Goal: Share content: Share content

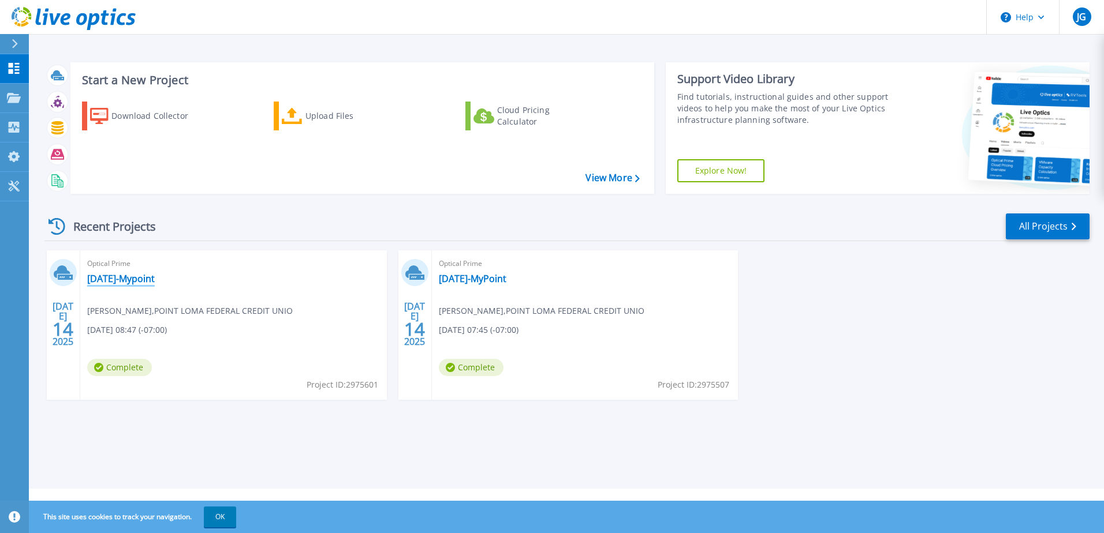
click at [131, 279] on link "[DATE]-Mypoint" at bounding box center [121, 279] width 68 height 12
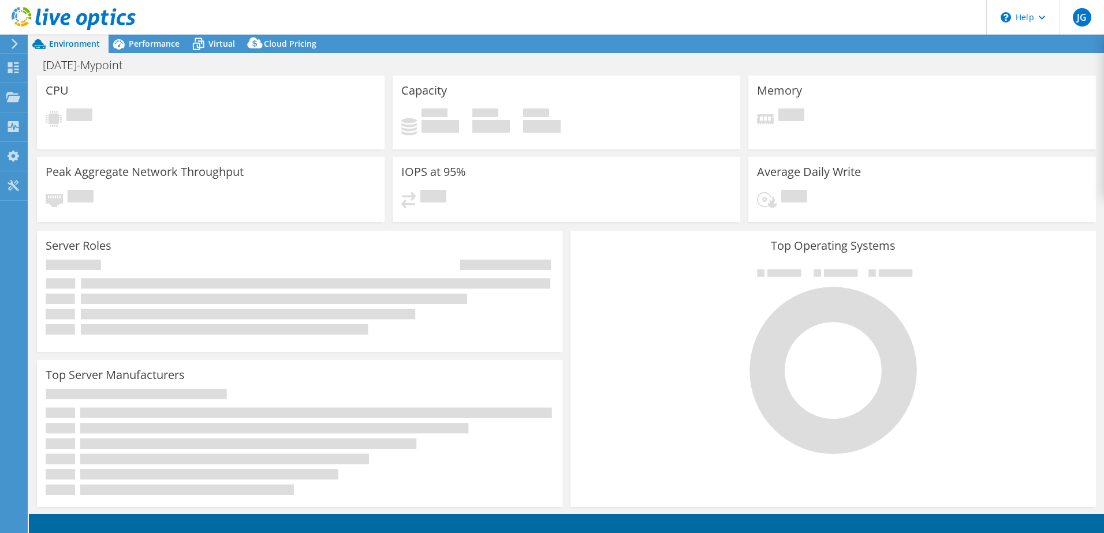
select select "USD"
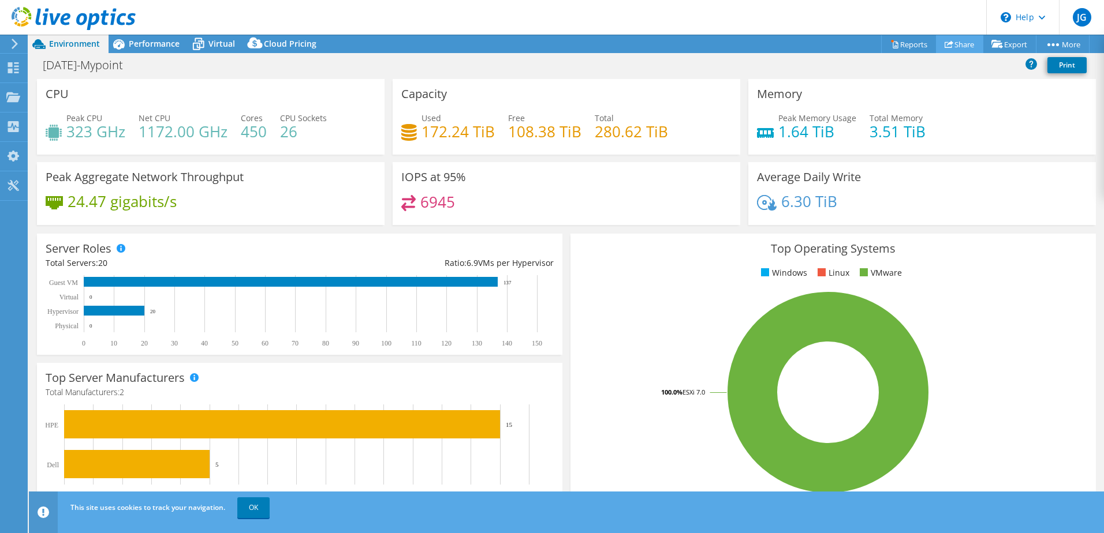
click at [965, 46] on link "Share" at bounding box center [959, 44] width 47 height 18
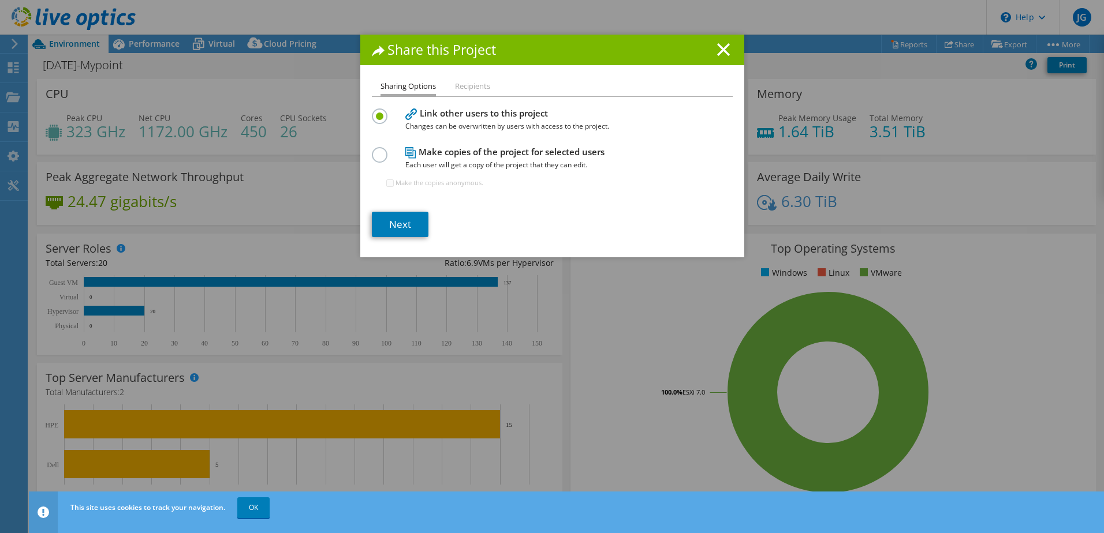
click at [380, 150] on label at bounding box center [382, 148] width 20 height 3
click at [0, 0] on input "radio" at bounding box center [0, 0] width 0 height 0
click at [403, 218] on link "Next" at bounding box center [400, 224] width 57 height 25
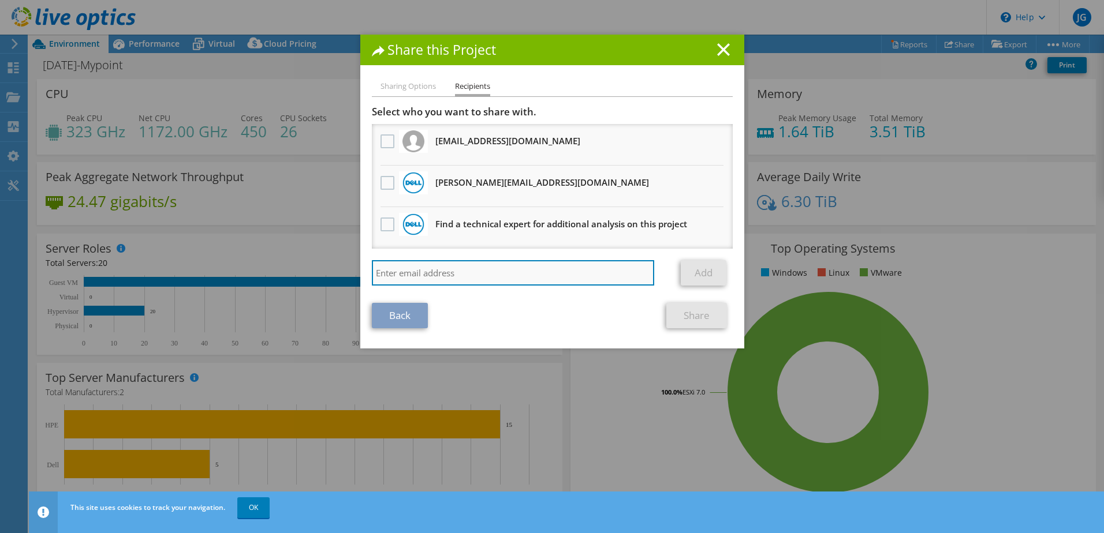
click at [428, 268] on input "search" at bounding box center [513, 272] width 283 height 25
type input "[PERSON_NAME][EMAIL_ADDRESS][PERSON_NAME][DOMAIN_NAME]"
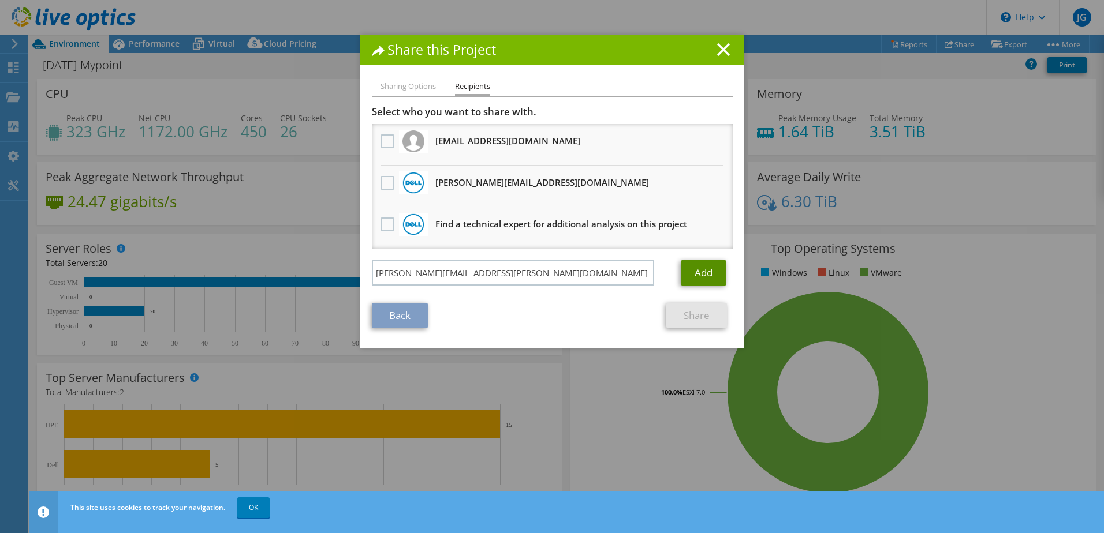
click at [695, 275] on link "Add" at bounding box center [704, 272] width 46 height 25
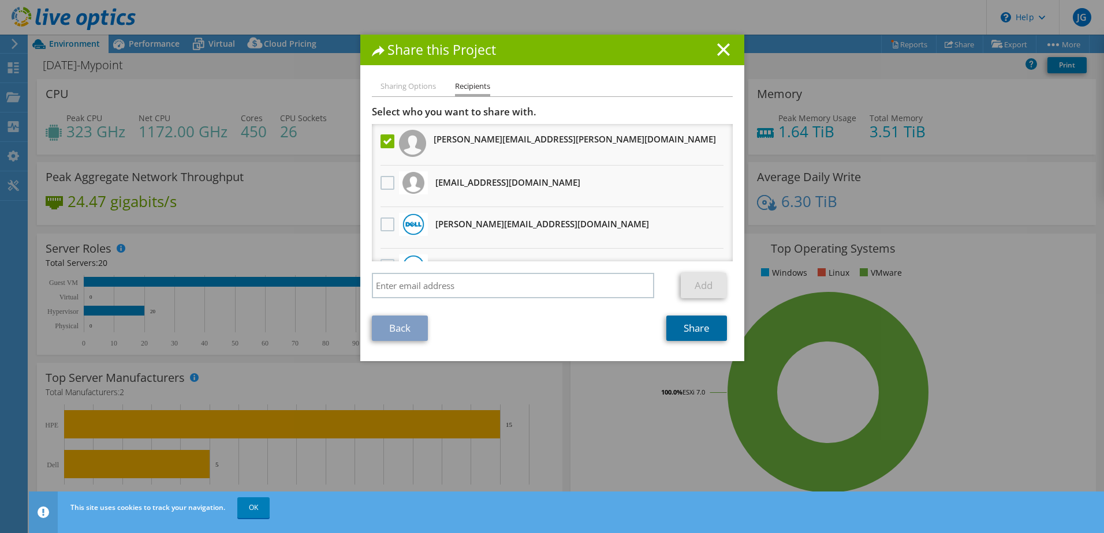
click at [684, 326] on link "Share" at bounding box center [696, 328] width 61 height 25
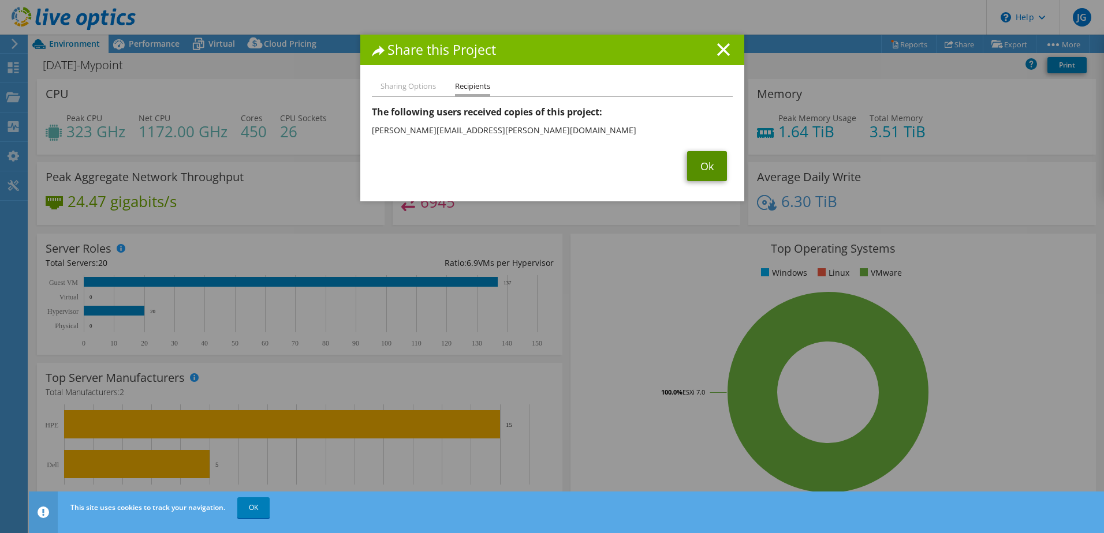
click at [714, 162] on link "Ok" at bounding box center [707, 166] width 40 height 30
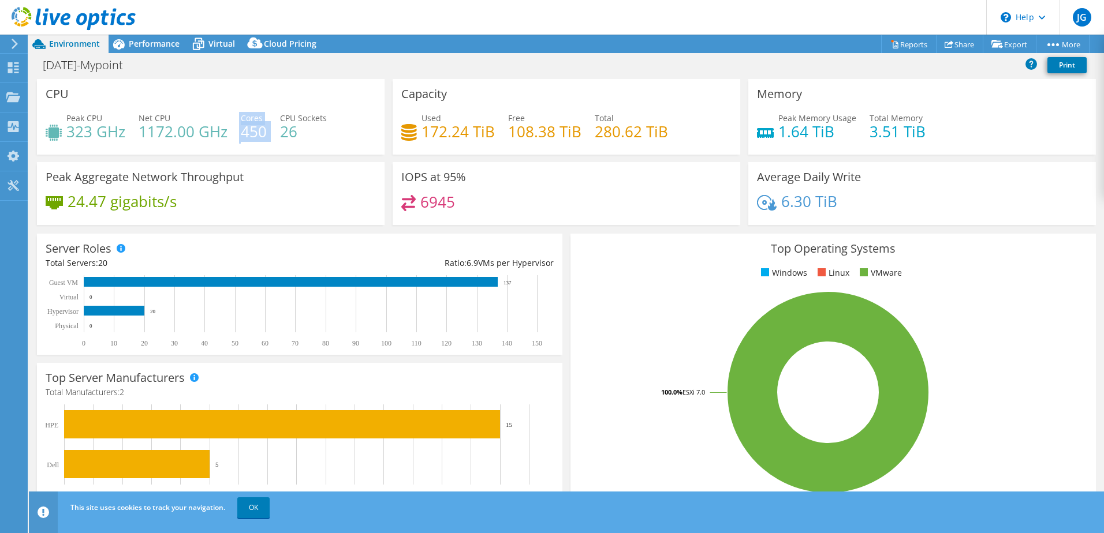
drag, startPoint x: 237, startPoint y: 133, endPoint x: 269, endPoint y: 132, distance: 31.8
click at [269, 132] on div "Peak CPU 323 GHz Net CPU 1172.00 GHz Cores 450 CPU Sockets 26" at bounding box center [211, 131] width 330 height 38
drag, startPoint x: 269, startPoint y: 132, endPoint x: 263, endPoint y: 134, distance: 6.0
click at [263, 134] on h4 "450" at bounding box center [254, 131] width 26 height 13
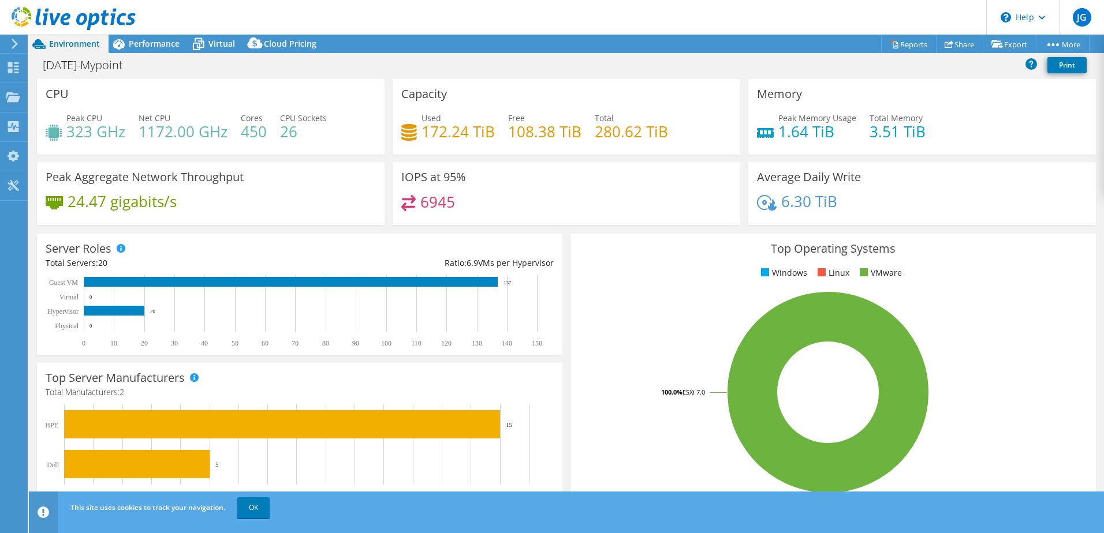
click at [255, 130] on h4 "450" at bounding box center [254, 131] width 26 height 13
drag, startPoint x: 589, startPoint y: 133, endPoint x: 641, endPoint y: 134, distance: 52.0
click at [642, 134] on div "Used 172.24 TiB Free 108.38 TiB Total 280.62 TiB" at bounding box center [566, 131] width 330 height 38
click at [637, 134] on h4 "280.62 TiB" at bounding box center [631, 131] width 73 height 13
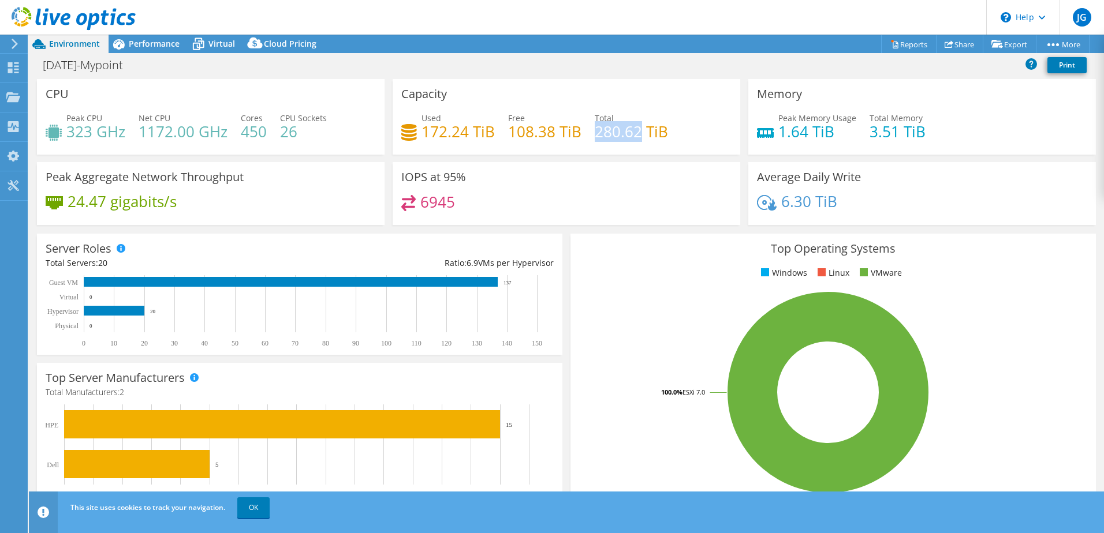
drag, startPoint x: 591, startPoint y: 130, endPoint x: 635, endPoint y: 131, distance: 44.5
click at [635, 131] on h4 "280.62 TiB" at bounding box center [631, 131] width 73 height 13
click at [439, 133] on h4 "172.24 TiB" at bounding box center [457, 131] width 73 height 13
drag, startPoint x: 142, startPoint y: 130, endPoint x: 200, endPoint y: 132, distance: 58.3
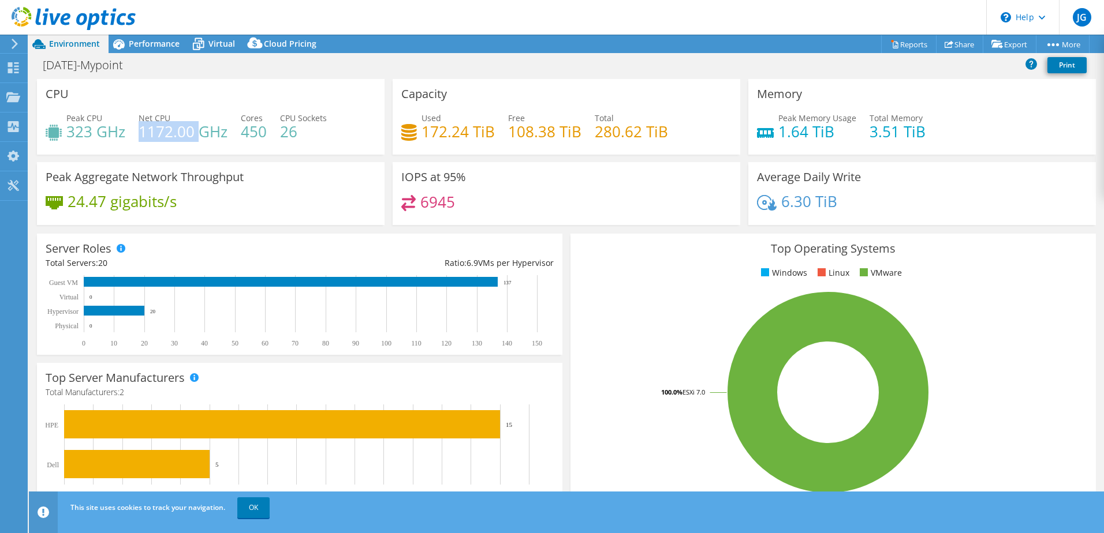
click at [200, 132] on h4 "1172.00 GHz" at bounding box center [183, 131] width 89 height 13
drag, startPoint x: 200, startPoint y: 132, endPoint x: 152, endPoint y: 130, distance: 48.5
click at [152, 130] on h4 "1172.00 GHz" at bounding box center [183, 131] width 89 height 13
drag, startPoint x: 144, startPoint y: 126, endPoint x: 170, endPoint y: 129, distance: 26.1
click at [170, 129] on h4 "1172.00 GHz" at bounding box center [183, 131] width 89 height 13
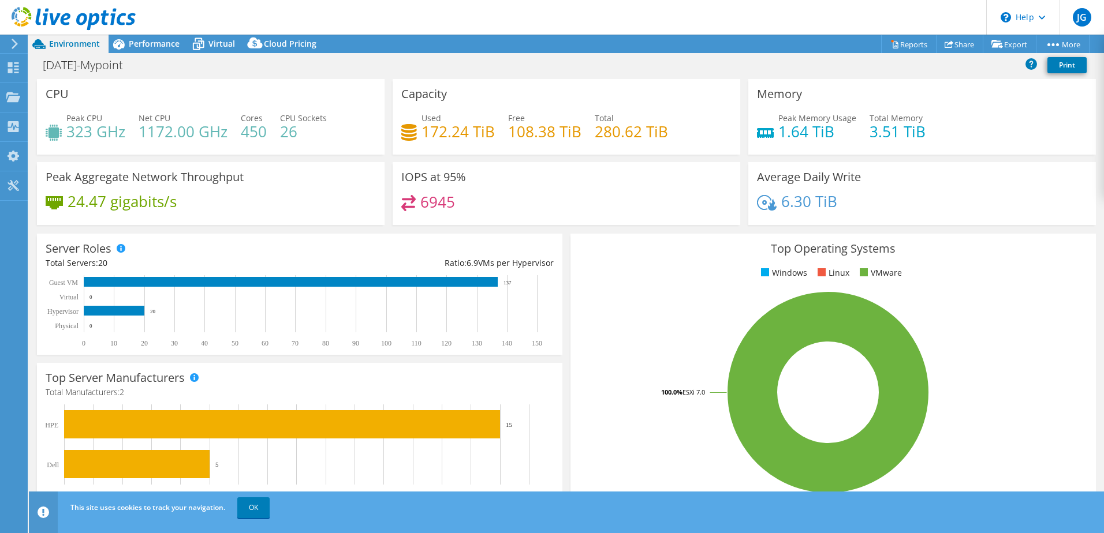
drag, startPoint x: 170, startPoint y: 129, endPoint x: 88, endPoint y: 132, distance: 82.0
click at [88, 132] on h4 "323 GHz" at bounding box center [95, 131] width 59 height 13
drag, startPoint x: 88, startPoint y: 132, endPoint x: 148, endPoint y: 134, distance: 60.1
click at [148, 134] on h4 "1172.00 GHz" at bounding box center [183, 131] width 89 height 13
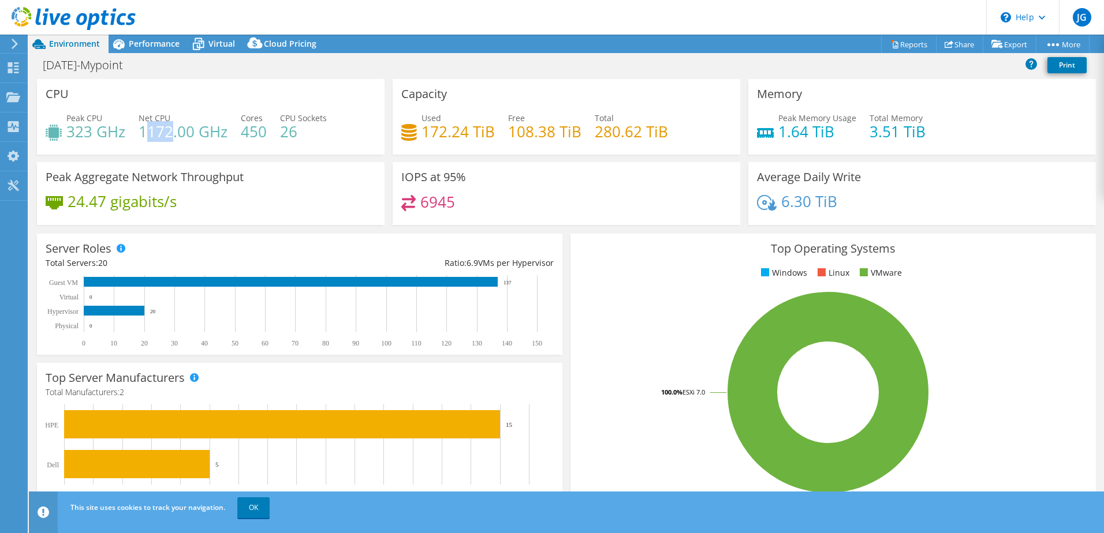
drag, startPoint x: 143, startPoint y: 132, endPoint x: 169, endPoint y: 133, distance: 26.0
click at [169, 133] on h4 "1172.00 GHz" at bounding box center [183, 131] width 89 height 13
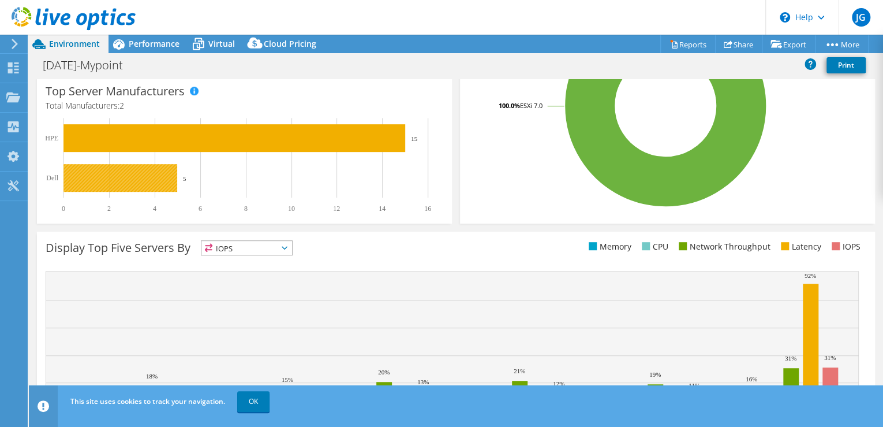
scroll to position [282, 0]
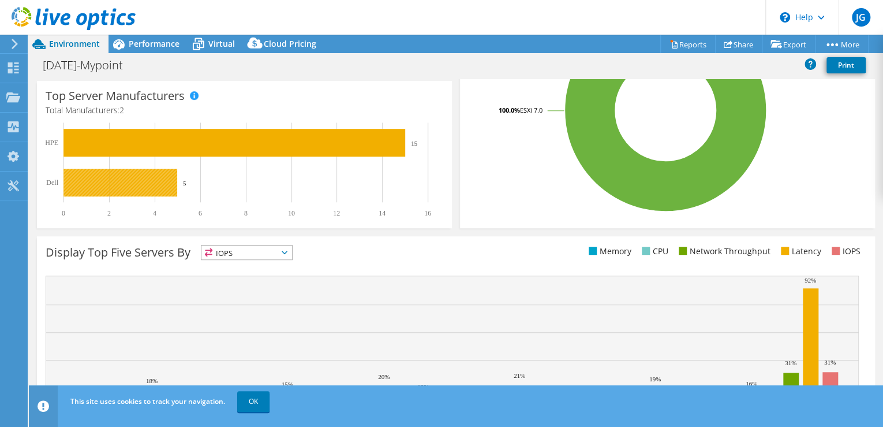
click at [115, 196] on rect at bounding box center [121, 183] width 114 height 28
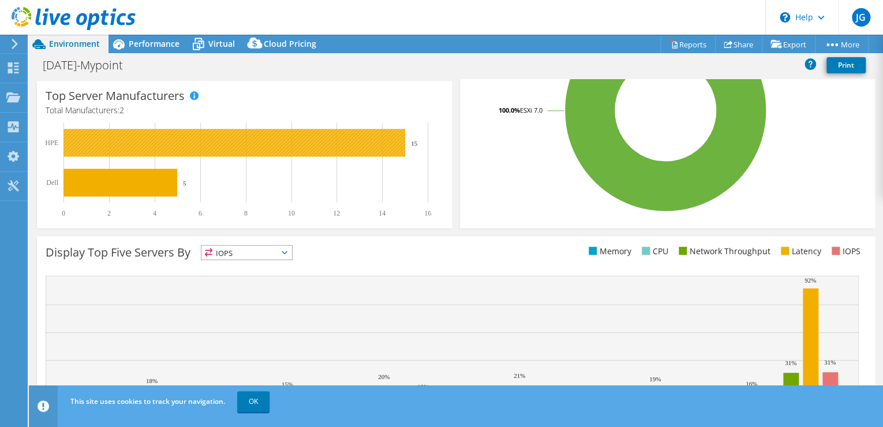
click at [115, 156] on rect at bounding box center [235, 143] width 342 height 28
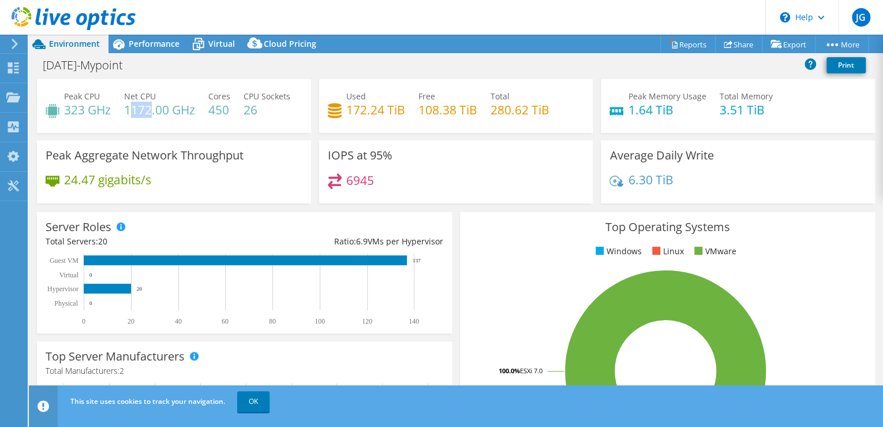
scroll to position [0, 0]
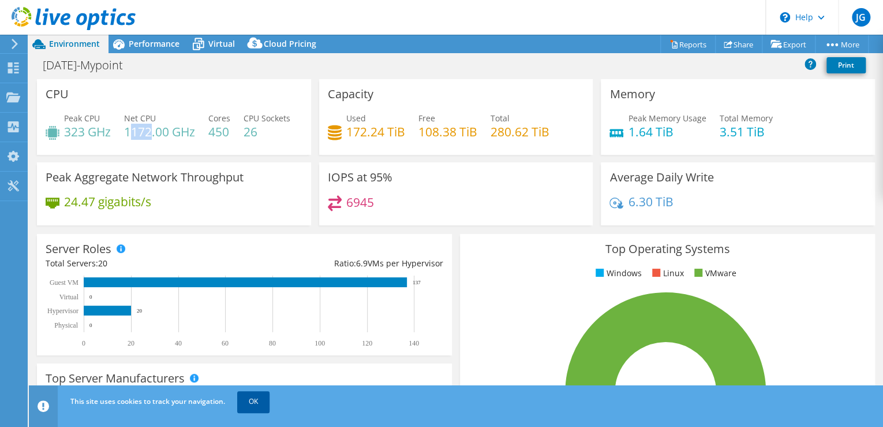
click at [248, 397] on link "OK" at bounding box center [253, 401] width 32 height 21
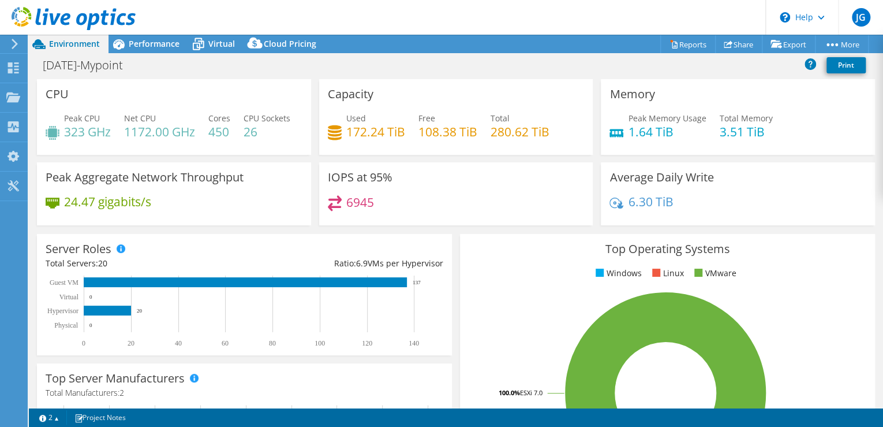
click at [419, 132] on h4 "108.38 TiB" at bounding box center [448, 131] width 59 height 13
click at [354, 130] on h4 "172.24 TiB" at bounding box center [375, 131] width 59 height 13
drag, startPoint x: 354, startPoint y: 130, endPoint x: 393, endPoint y: 131, distance: 38.7
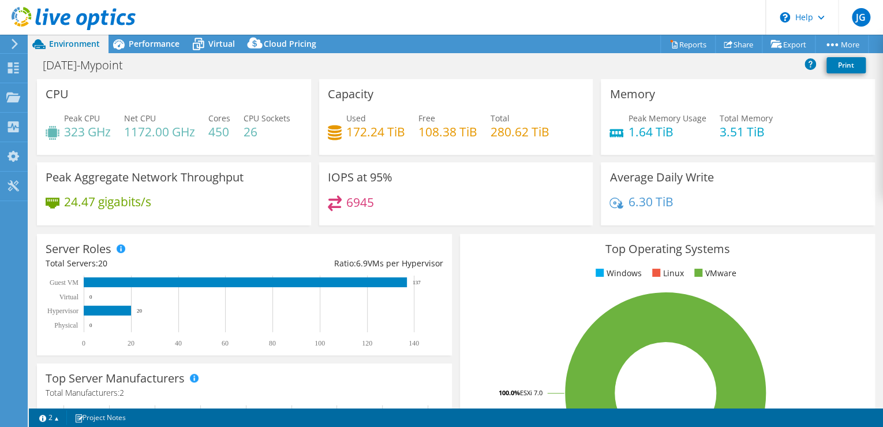
click at [393, 131] on h4 "172.24 TiB" at bounding box center [375, 131] width 59 height 13
drag, startPoint x: 402, startPoint y: 131, endPoint x: 344, endPoint y: 133, distance: 57.8
click at [346, 133] on h4 "172.24 TiB" at bounding box center [375, 131] width 59 height 13
click at [364, 132] on h4 "172.24 TiB" at bounding box center [375, 131] width 59 height 13
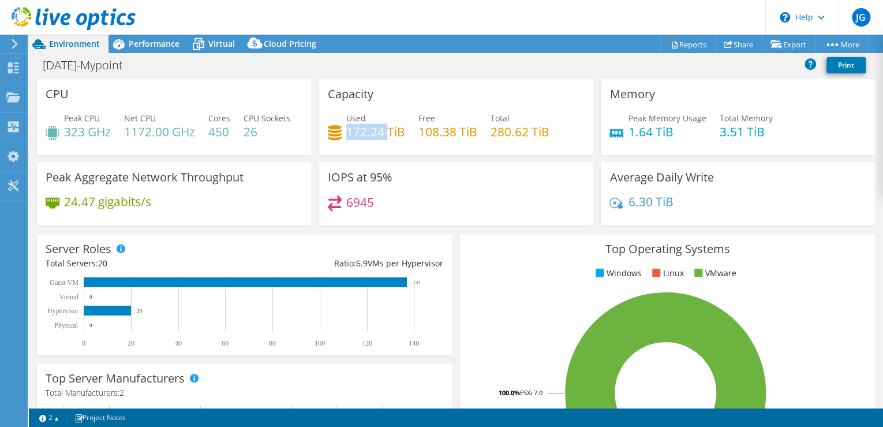
click at [355, 130] on h4 "172.24 TiB" at bounding box center [375, 131] width 59 height 13
drag, startPoint x: 355, startPoint y: 130, endPoint x: 359, endPoint y: 136, distance: 6.6
click at [359, 136] on h4 "172.24 TiB" at bounding box center [375, 131] width 59 height 13
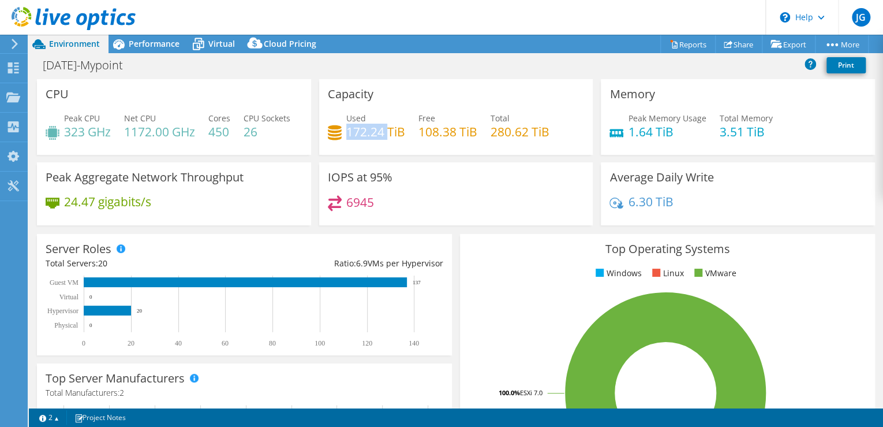
click at [13, 44] on icon at bounding box center [14, 44] width 9 height 10
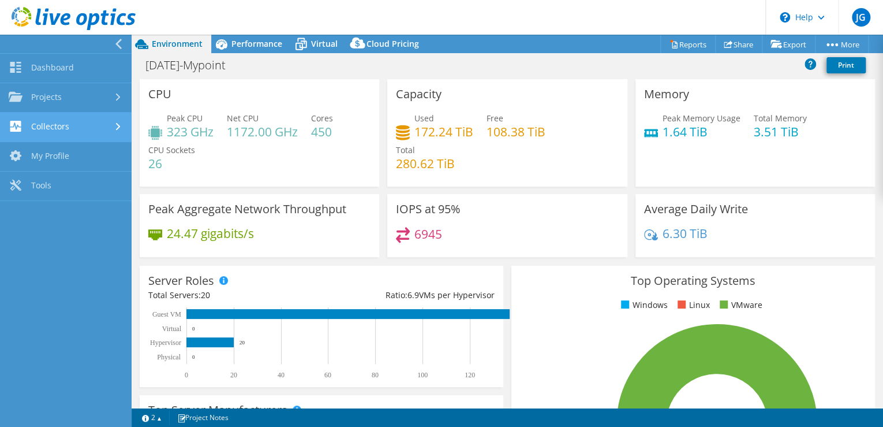
click at [64, 135] on link "Collectors" at bounding box center [66, 127] width 132 height 29
